Goal: Navigation & Orientation: Find specific page/section

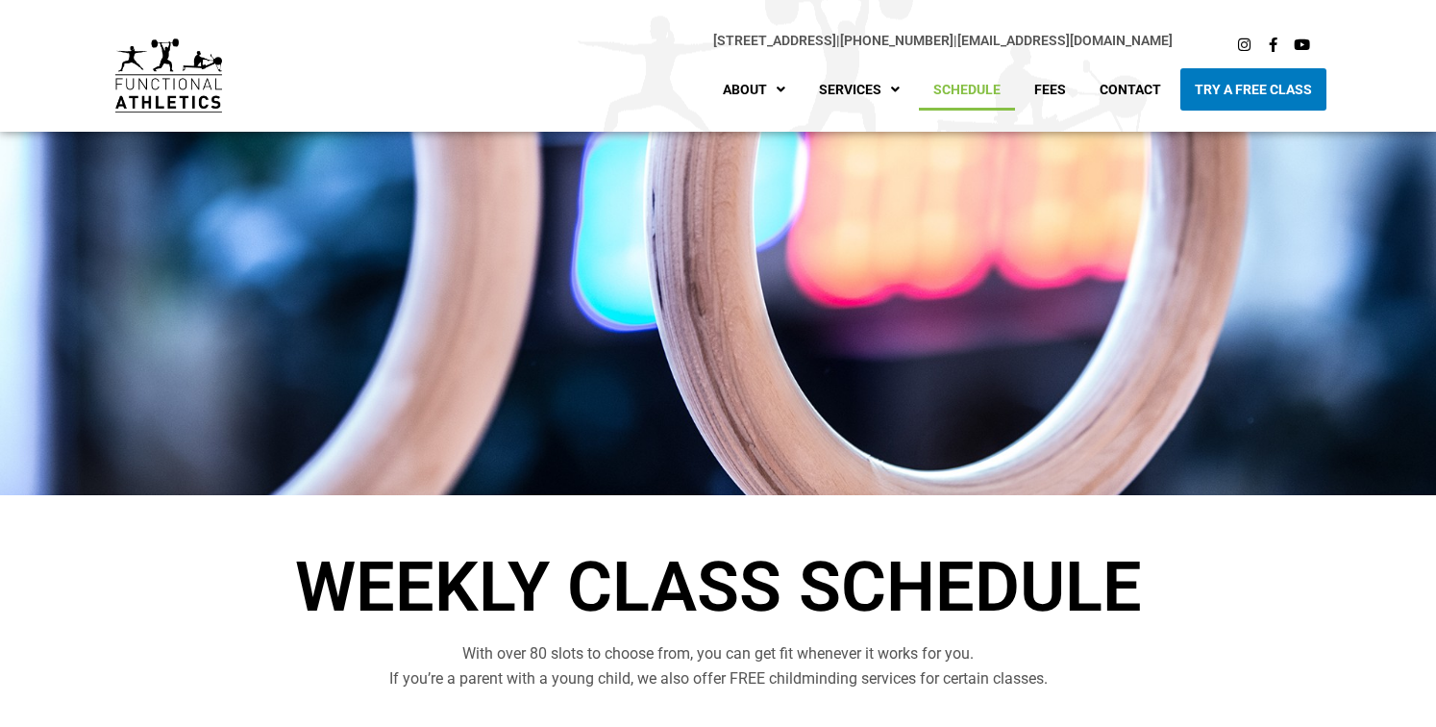
click at [972, 84] on link "Schedule" at bounding box center [967, 89] width 96 height 42
click at [962, 79] on link "Schedule" at bounding box center [967, 89] width 96 height 42
click at [979, 89] on link "Schedule" at bounding box center [967, 89] width 96 height 42
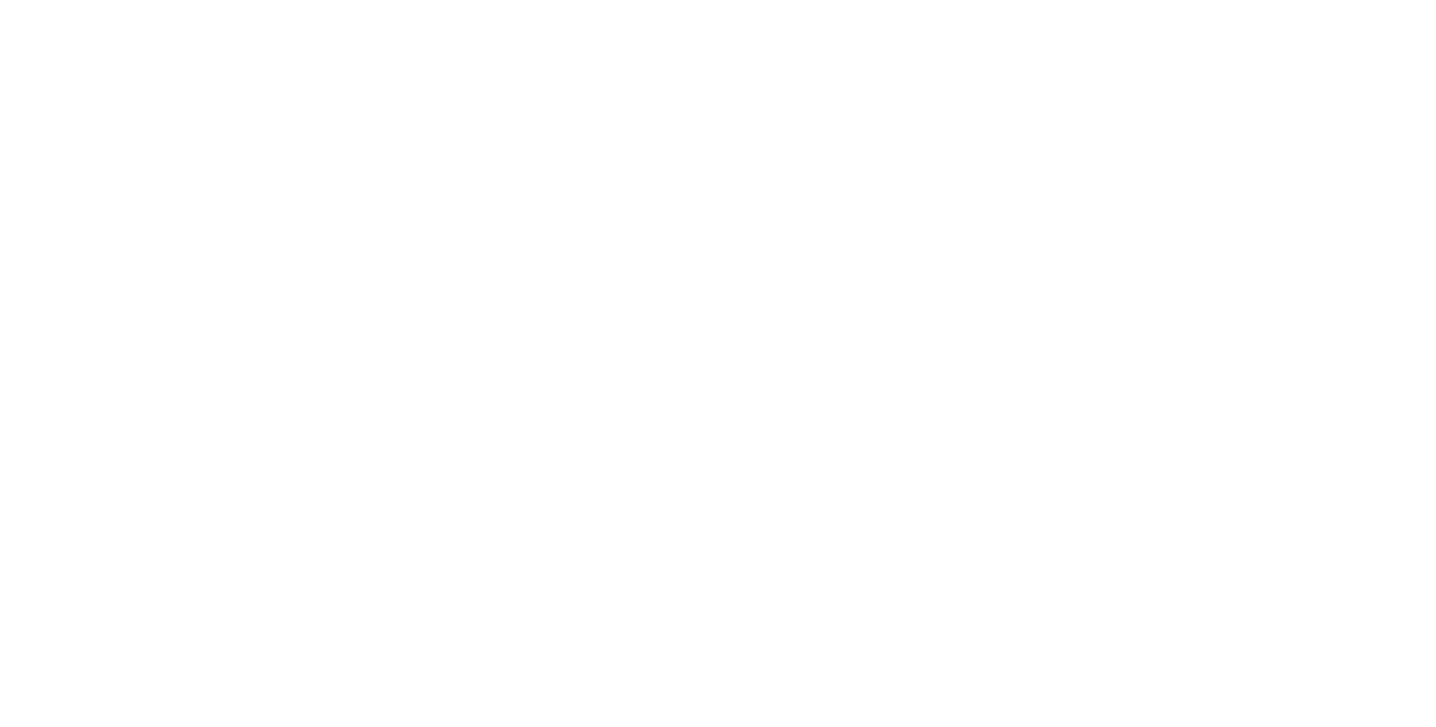
scroll to position [842, 0]
